Goal: Transaction & Acquisition: Purchase product/service

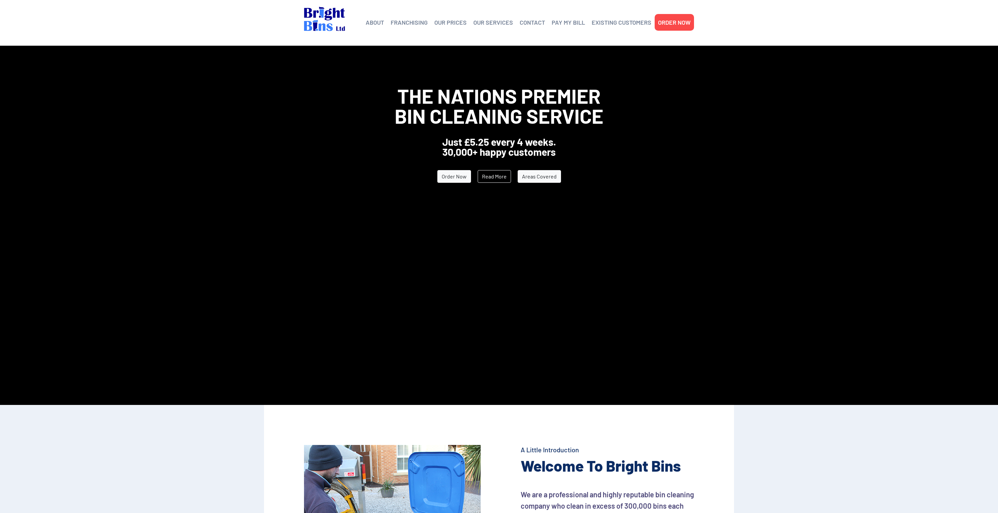
click at [537, 179] on link "Areas Covered" at bounding box center [539, 176] width 43 height 13
click at [454, 24] on link "OUR PRICES" at bounding box center [450, 22] width 32 height 10
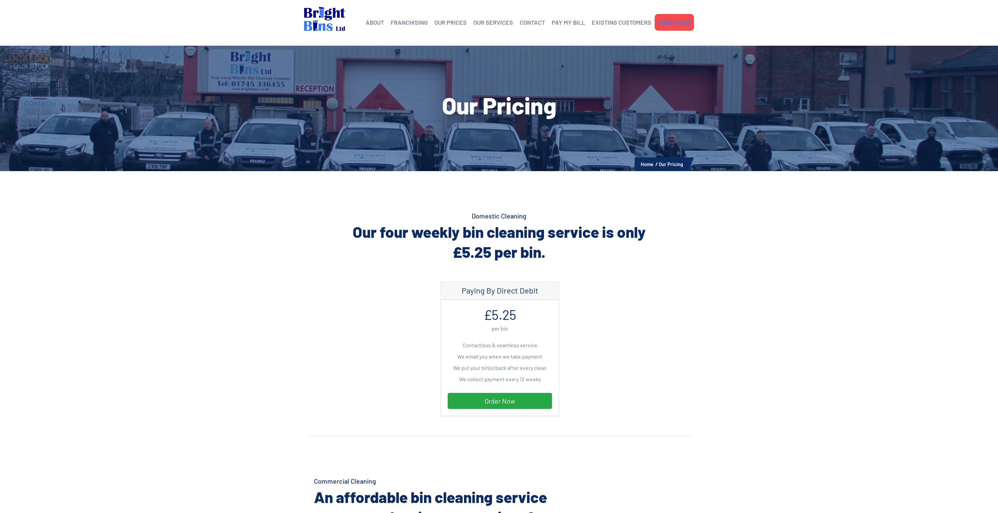
click at [681, 23] on link "ORDER NOW" at bounding box center [674, 22] width 33 height 10
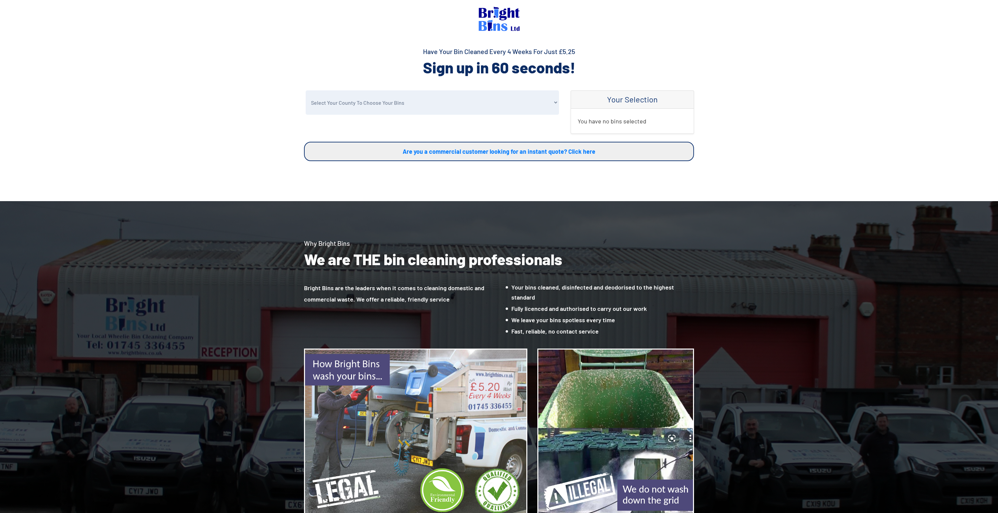
select select "Flintshire"
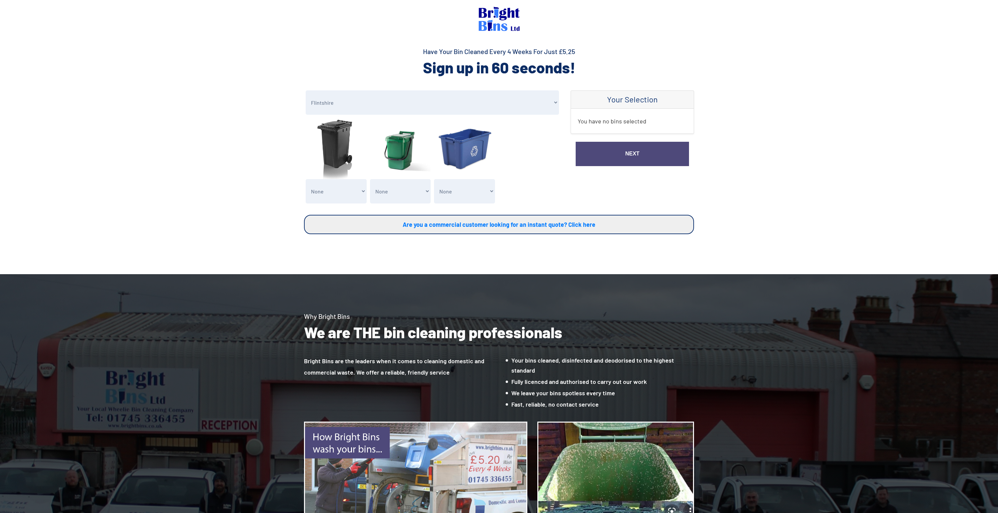
select select "2"
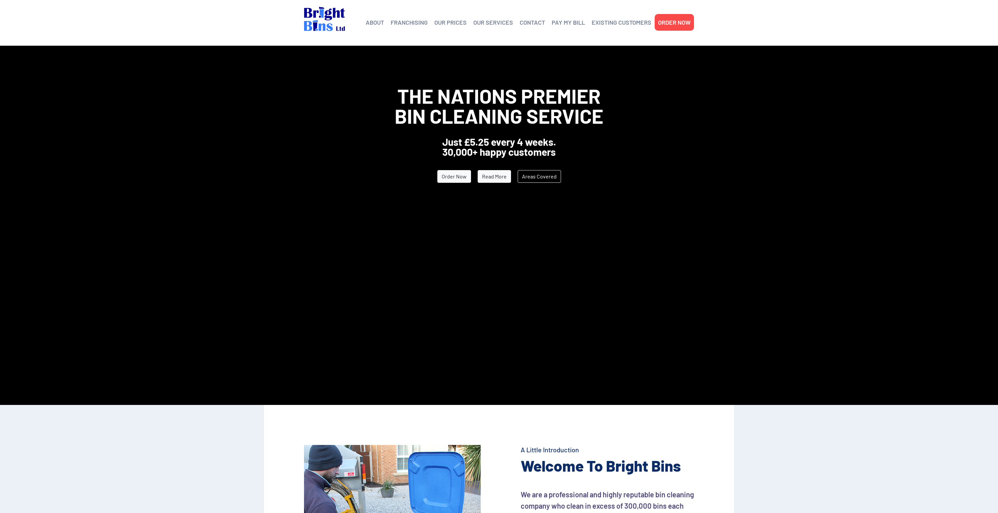
click at [483, 179] on link "Read More" at bounding box center [494, 176] width 33 height 13
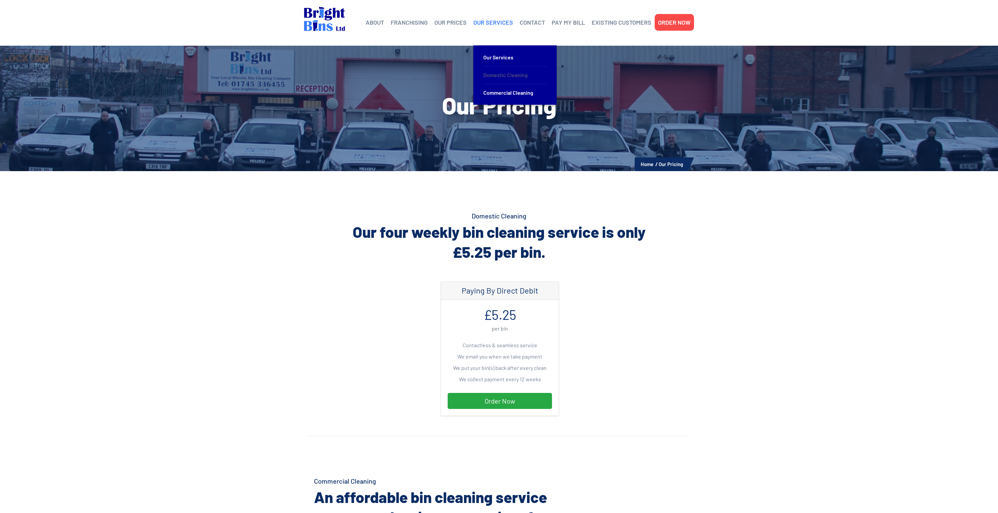
click at [507, 74] on link "Domestic Cleaning" at bounding box center [514, 75] width 63 height 18
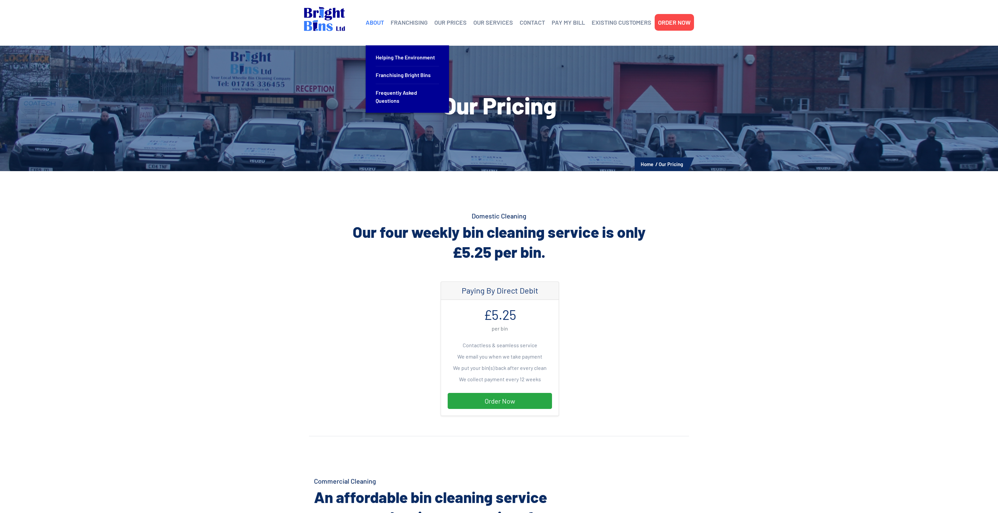
click at [374, 21] on link "ABOUT" at bounding box center [375, 22] width 18 height 10
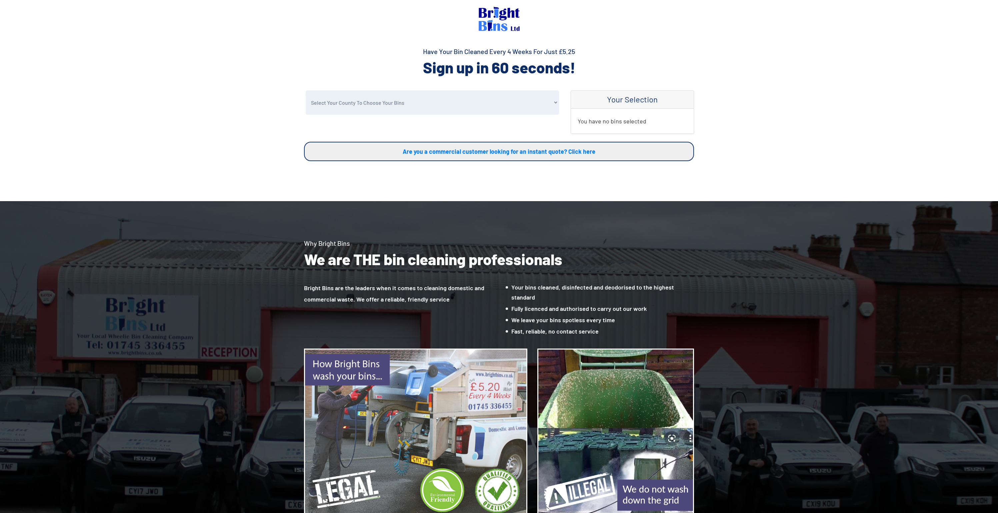
select select "Flintshire"
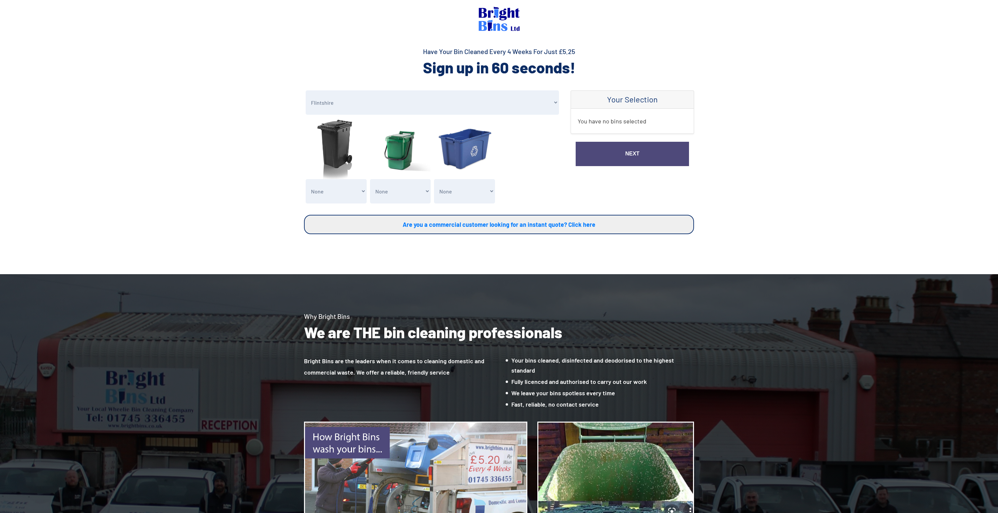
select select "2"
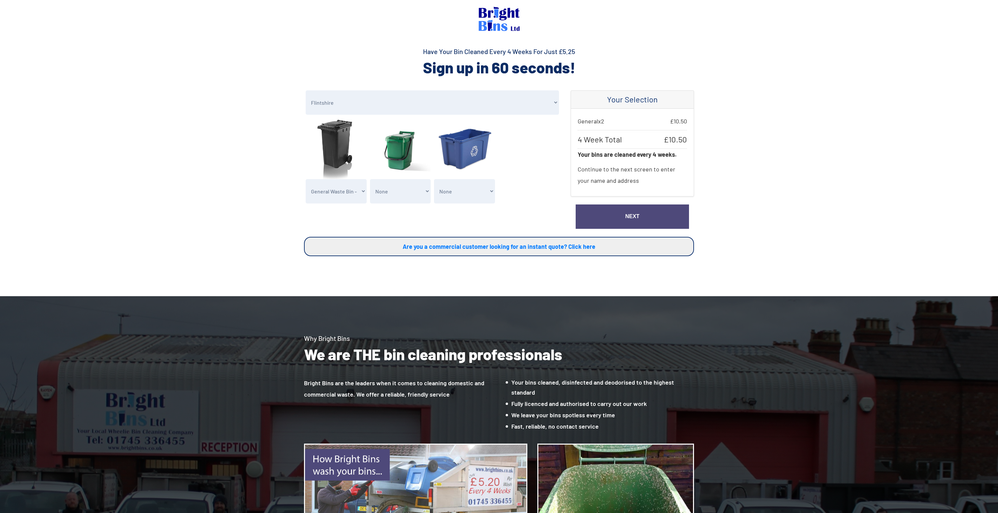
click at [626, 222] on link "Next" at bounding box center [632, 216] width 113 height 24
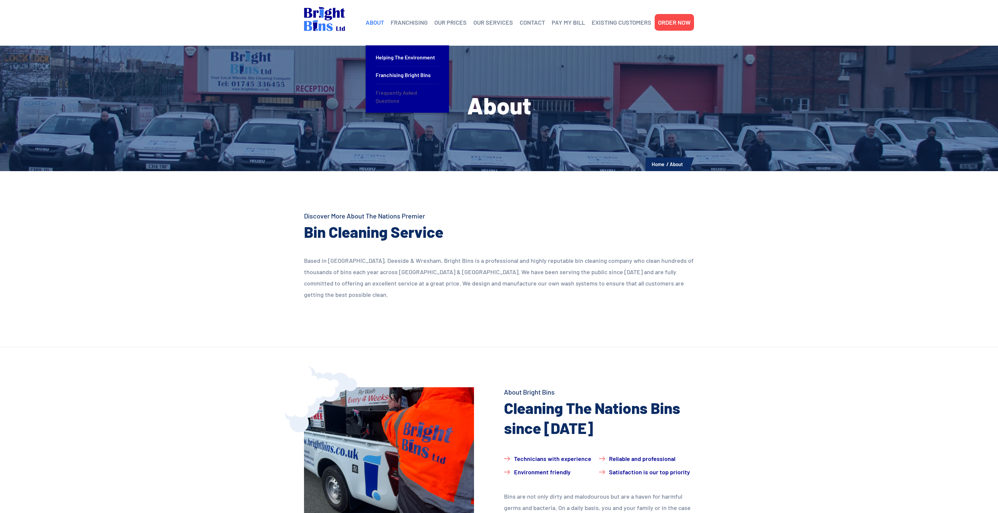
click at [387, 94] on link "Frequently Asked Questions" at bounding box center [407, 96] width 63 height 25
